Goal: Information Seeking & Learning: Learn about a topic

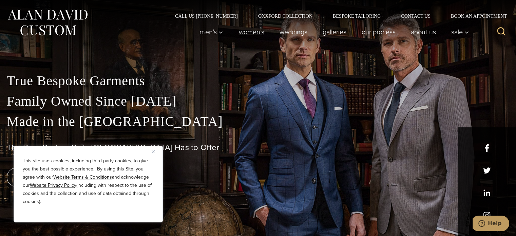
scroll to position [67, 0]
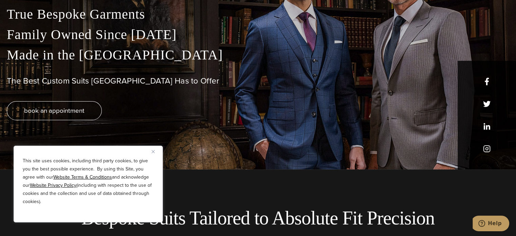
click at [154, 156] on div "This site uses cookies, including third party cookies, to give you the best pos…" at bounding box center [88, 184] width 149 height 77
click at [154, 152] on img "Close" at bounding box center [153, 151] width 3 height 3
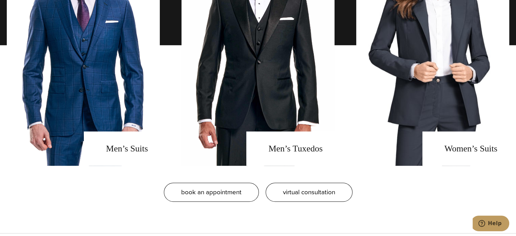
scroll to position [555, 0]
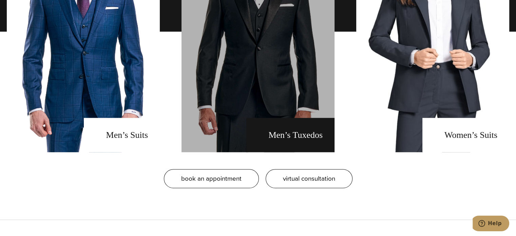
click at [242, 123] on link "men's tuxedos" at bounding box center [258, 31] width 153 height 241
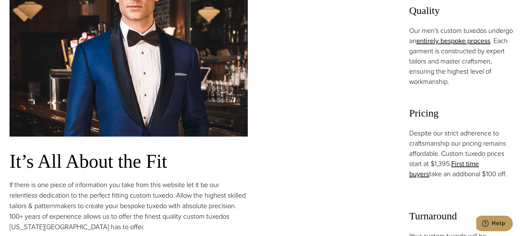
scroll to position [482, 0]
